Goal: Task Accomplishment & Management: Use online tool/utility

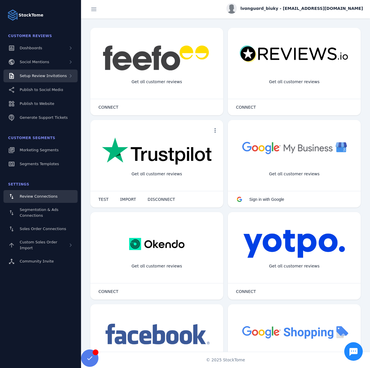
click at [59, 74] on span "Setup Review Invitations" at bounding box center [43, 76] width 47 height 4
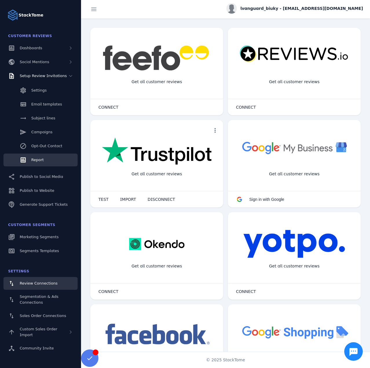
click at [41, 154] on link "Report" at bounding box center [40, 160] width 74 height 13
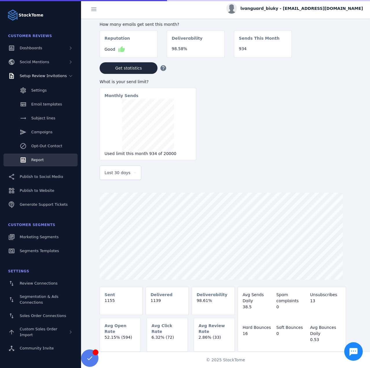
click at [123, 176] on span "Last 30 days" at bounding box center [118, 172] width 26 height 7
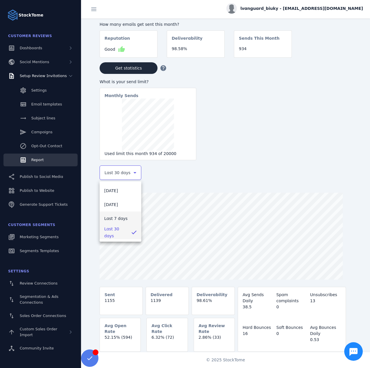
click at [115, 216] on span "Last 7 days" at bounding box center [115, 218] width 23 height 7
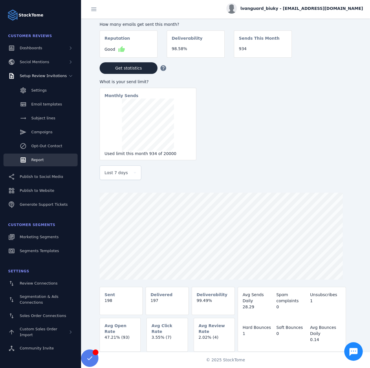
click at [317, 12] on div "lvanguard_biuky - [EMAIL_ADDRESS][DOMAIN_NAME]" at bounding box center [295, 8] width 137 height 10
click at [332, 56] on icon at bounding box center [329, 55] width 7 height 7
